Goal: Obtain resource: Obtain resource

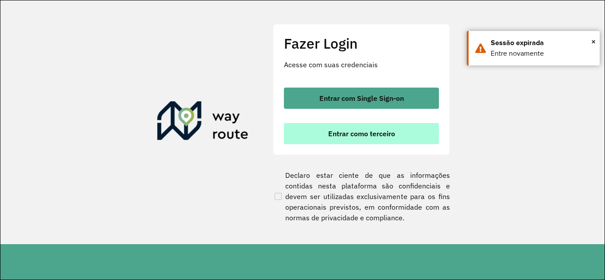
click at [327, 127] on button "Entrar como terceiro" at bounding box center [361, 133] width 155 height 21
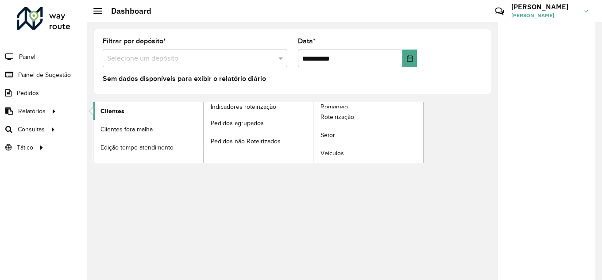
click at [122, 112] on span "Clientes" at bounding box center [113, 111] width 24 height 9
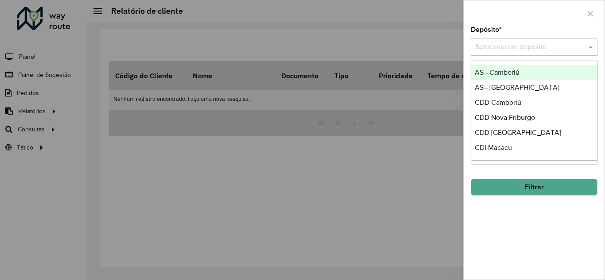
click at [591, 44] on span at bounding box center [591, 47] width 11 height 11
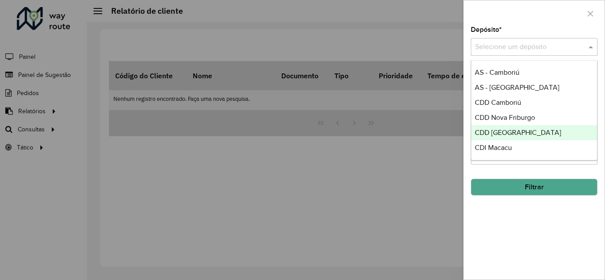
drag, startPoint x: 501, startPoint y: 74, endPoint x: 499, endPoint y: 128, distance: 54.5
click at [499, 128] on div "AS - Camboriú AS - RONDONOPOLIS CDD Camboriú CDD Nova Friburgo CDD Rondonópolis…" at bounding box center [534, 110] width 126 height 90
click at [499, 128] on div "CDD Rondonópolis" at bounding box center [534, 132] width 126 height 15
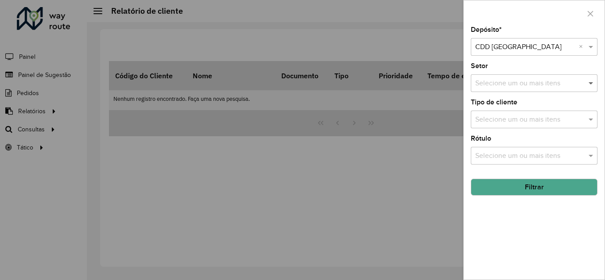
click at [591, 83] on span at bounding box center [591, 83] width 11 height 11
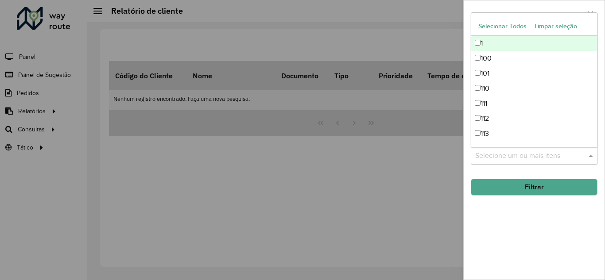
click at [556, 156] on input "text" at bounding box center [529, 156] width 113 height 11
click at [557, 156] on input "text" at bounding box center [529, 156] width 113 height 11
click at [529, 224] on div "Depósito * Selecione um depósito × CDD Rondonópolis × Setor Selecione um ou mai…" at bounding box center [534, 153] width 141 height 253
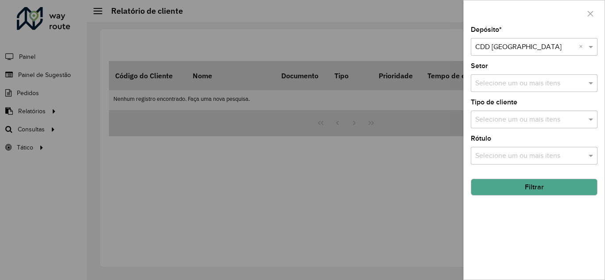
click at [553, 182] on button "Filtrar" at bounding box center [534, 187] width 127 height 17
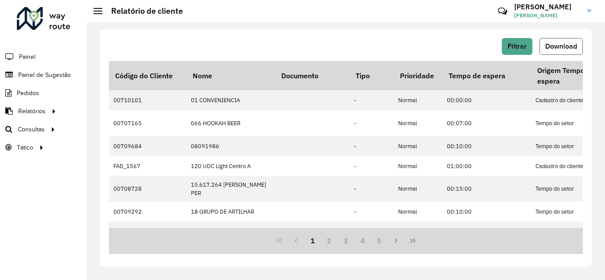
click at [557, 45] on span "Download" at bounding box center [561, 47] width 32 height 8
